Goal: Contribute content: Contribute content

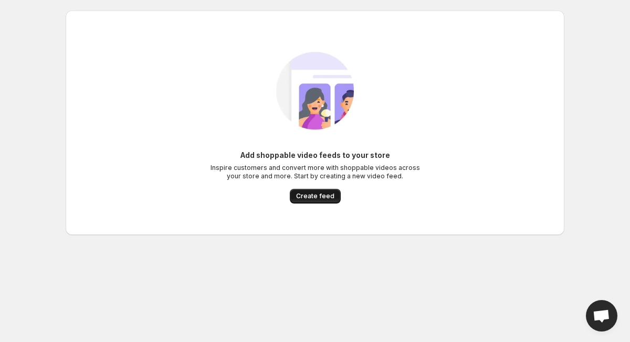
click at [313, 194] on span "Create feed" at bounding box center [315, 196] width 38 height 8
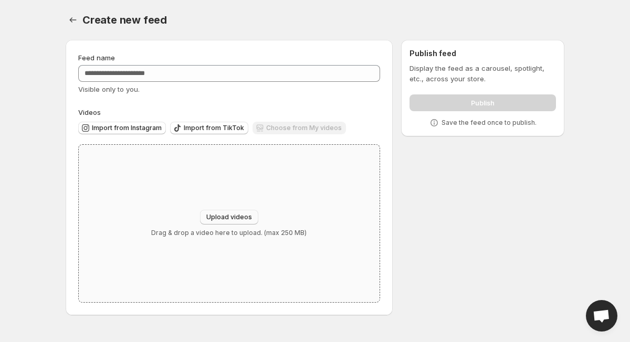
click at [232, 215] on span "Upload videos" at bounding box center [229, 217] width 46 height 8
type input "**********"
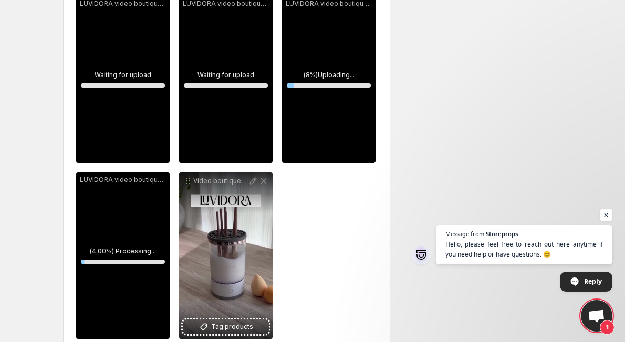
scroll to position [161, 0]
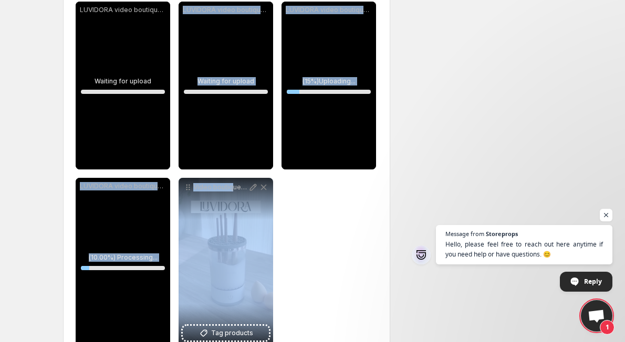
drag, startPoint x: 233, startPoint y: 276, endPoint x: 385, endPoint y: 58, distance: 266.2
click at [170, 145] on div "**********" at bounding box center [227, 174] width 302 height 345
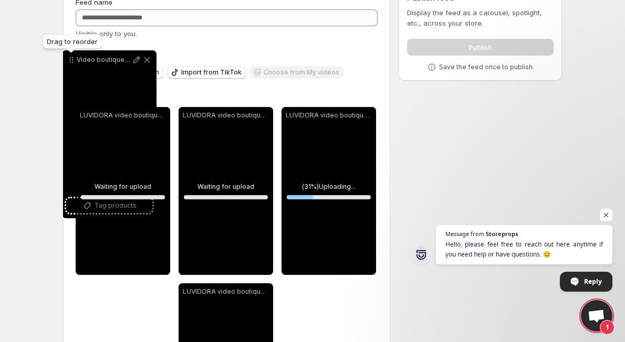
scroll to position [50, 0]
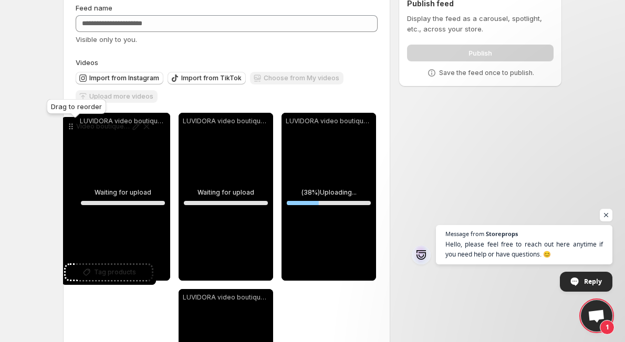
drag, startPoint x: 188, startPoint y: 187, endPoint x: 70, endPoint y: 127, distance: 132.5
click at [70, 127] on icon at bounding box center [71, 126] width 11 height 11
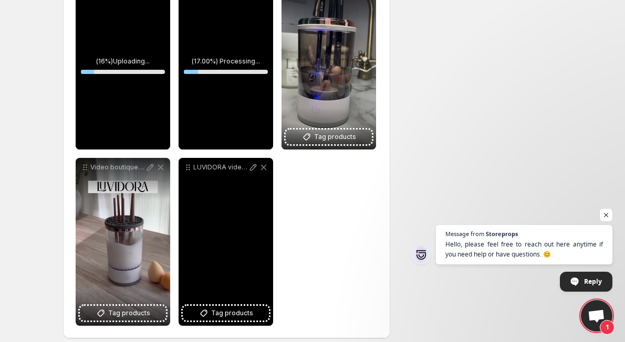
scroll to position [190, 0]
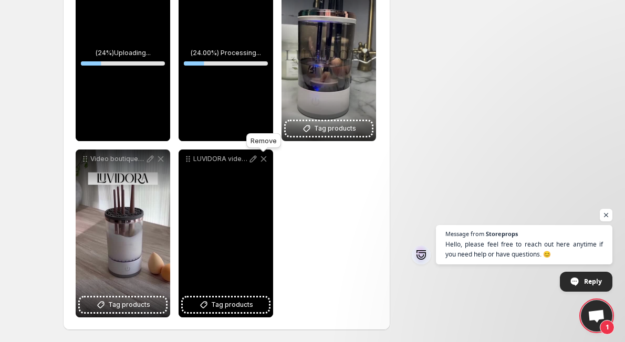
click at [264, 155] on icon at bounding box center [263, 159] width 11 height 11
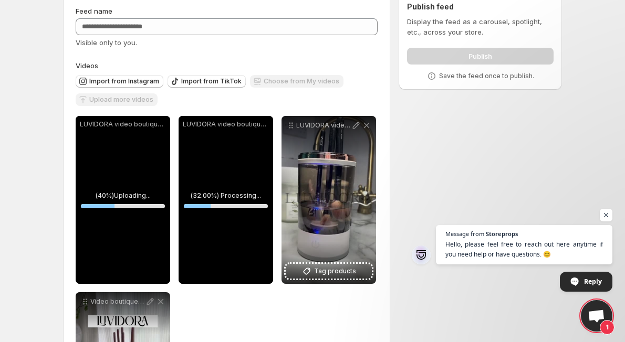
scroll to position [0, 0]
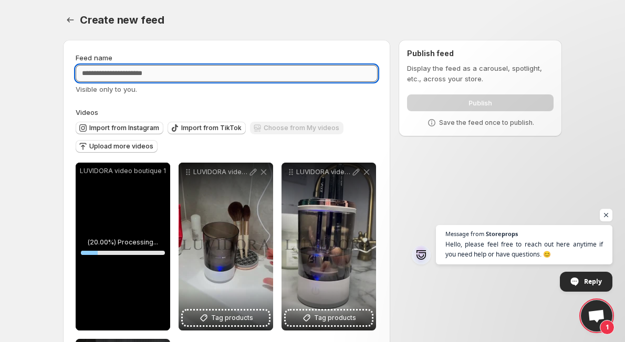
click at [146, 75] on input "Feed name" at bounding box center [227, 73] width 302 height 17
type input "**********"
click at [135, 108] on label "Videos" at bounding box center [227, 112] width 302 height 11
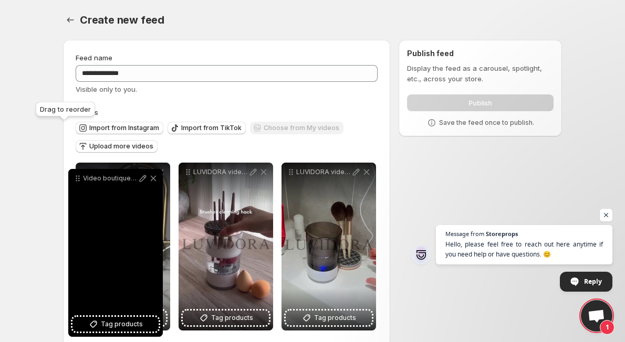
drag, startPoint x: 85, startPoint y: 157, endPoint x: 76, endPoint y: 175, distance: 19.7
click at [76, 175] on icon at bounding box center [77, 178] width 11 height 11
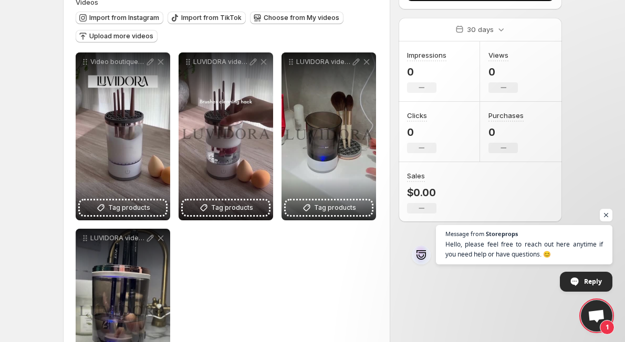
scroll to position [110, 0]
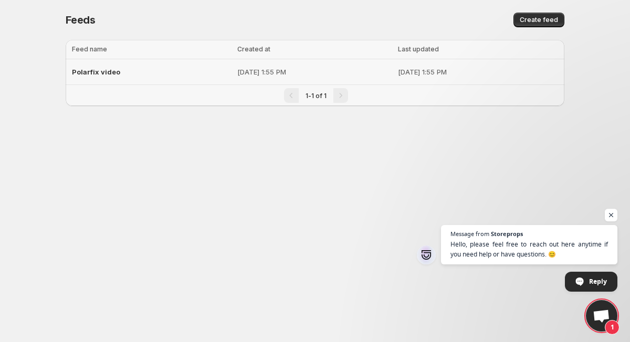
click at [398, 71] on p "[DATE] 1:55 PM" at bounding box center [478, 72] width 160 height 11
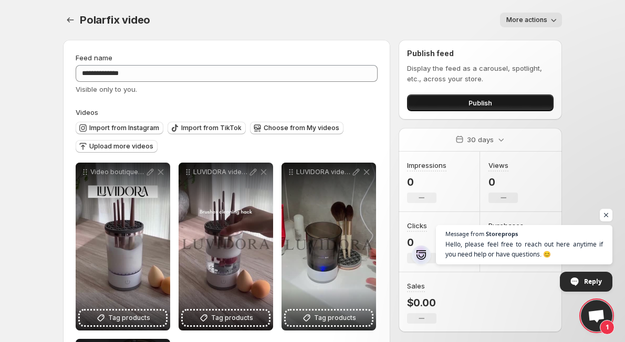
click at [518, 96] on button "Publish" at bounding box center [480, 103] width 147 height 17
